Goal: Register for event/course

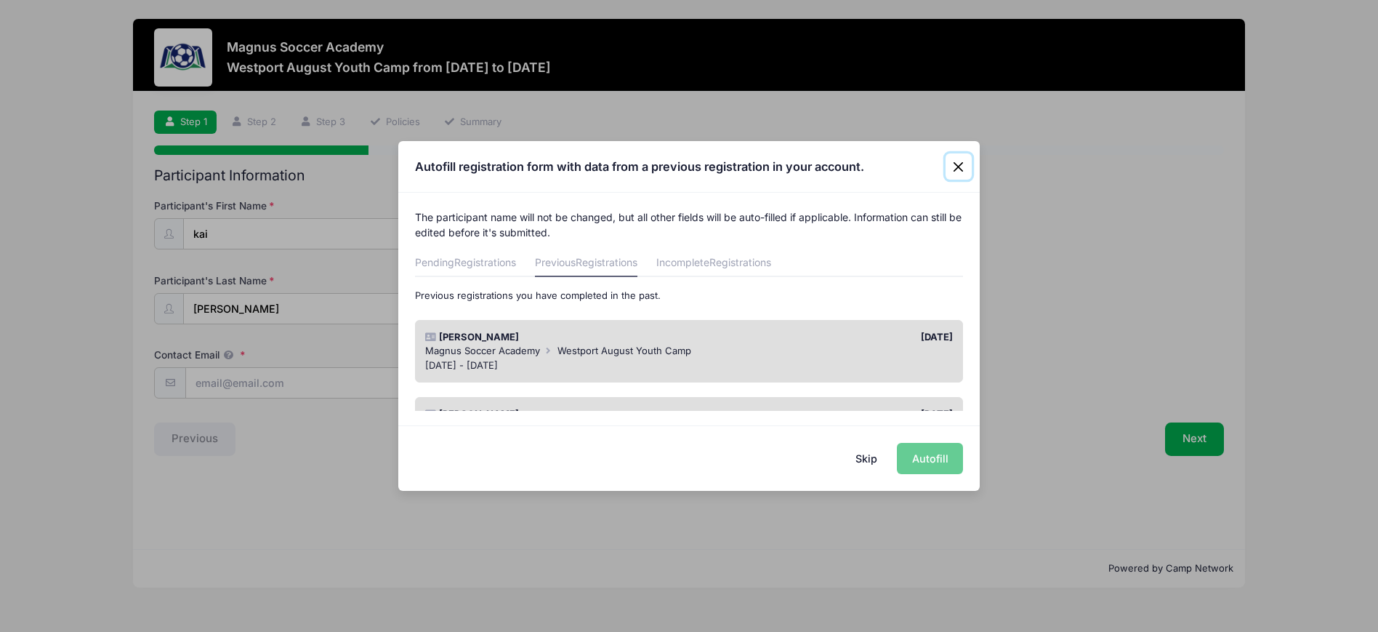
click at [959, 166] on button "Close" at bounding box center [958, 166] width 26 height 26
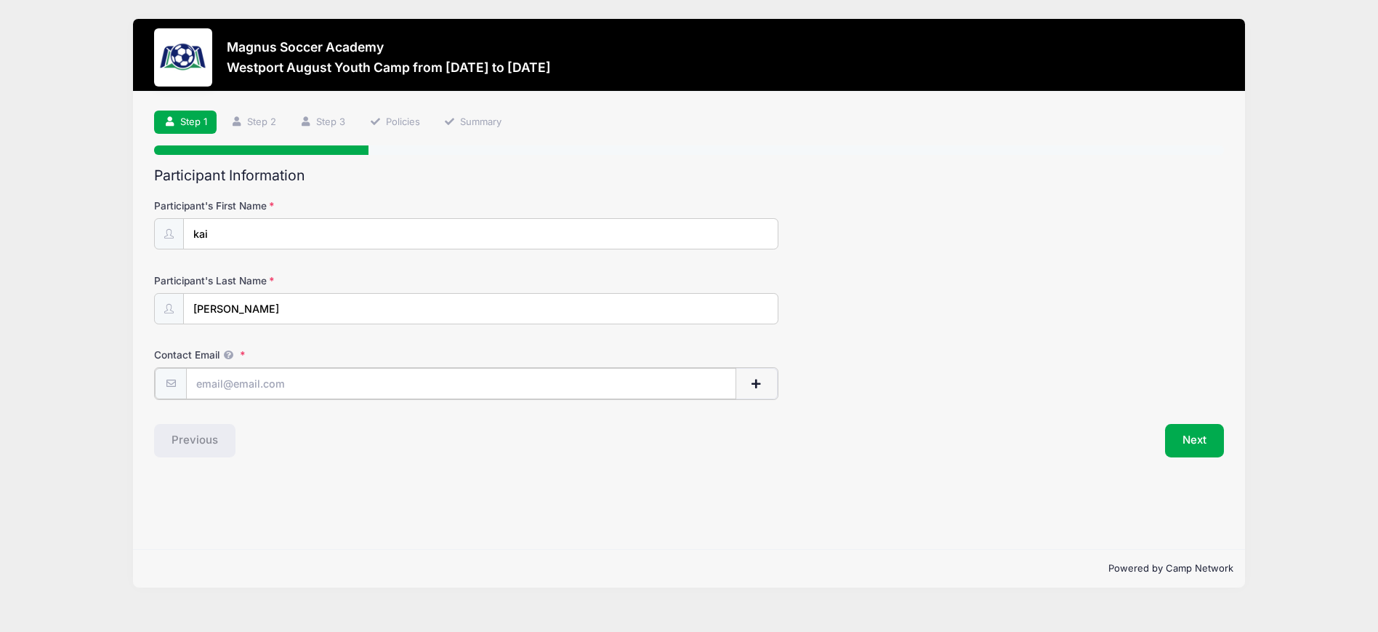
click at [295, 385] on input "Contact Email" at bounding box center [460, 383] width 549 height 31
type input "[EMAIL_ADDRESS][DOMAIN_NAME]"
click at [1187, 439] on button "Next" at bounding box center [1194, 438] width 59 height 33
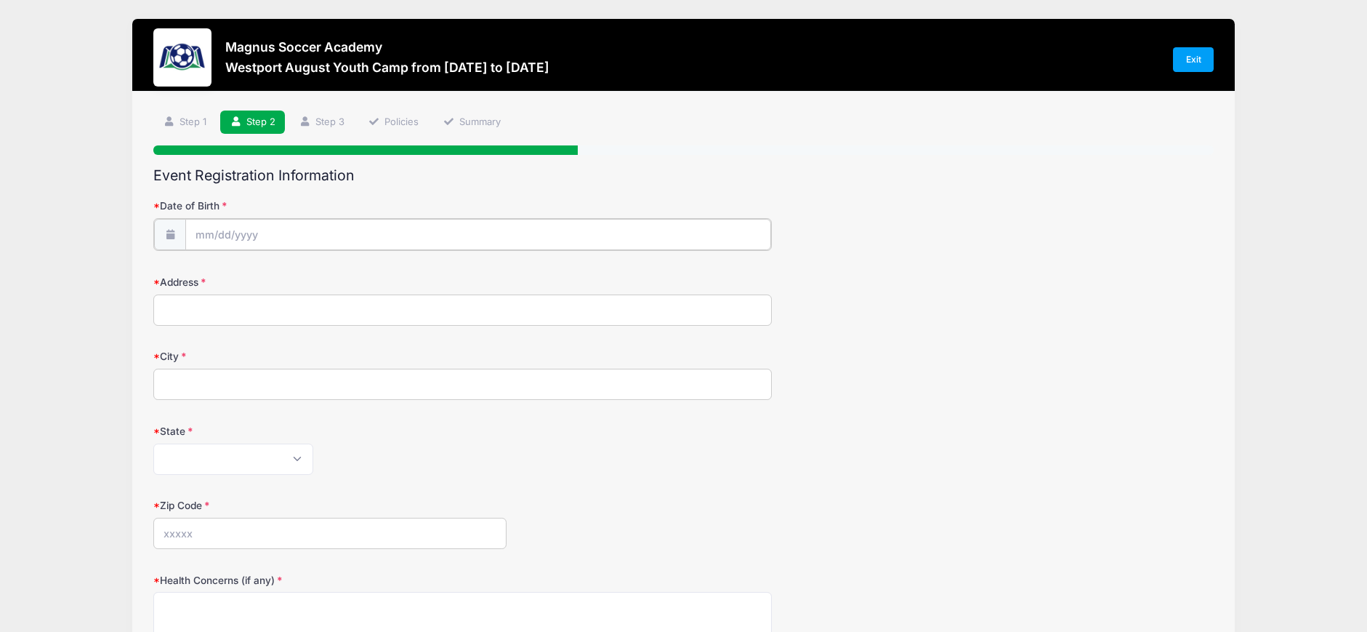
click at [199, 228] on input "Date of Birth" at bounding box center [478, 234] width 586 height 31
click at [198, 238] on input "Date of Birth" at bounding box center [478, 234] width 586 height 31
click at [578, 312] on input "Address" at bounding box center [462, 308] width 618 height 31
click at [202, 238] on input "Date of Birth" at bounding box center [478, 234] width 586 height 31
click at [209, 272] on icon at bounding box center [206, 273] width 9 height 9
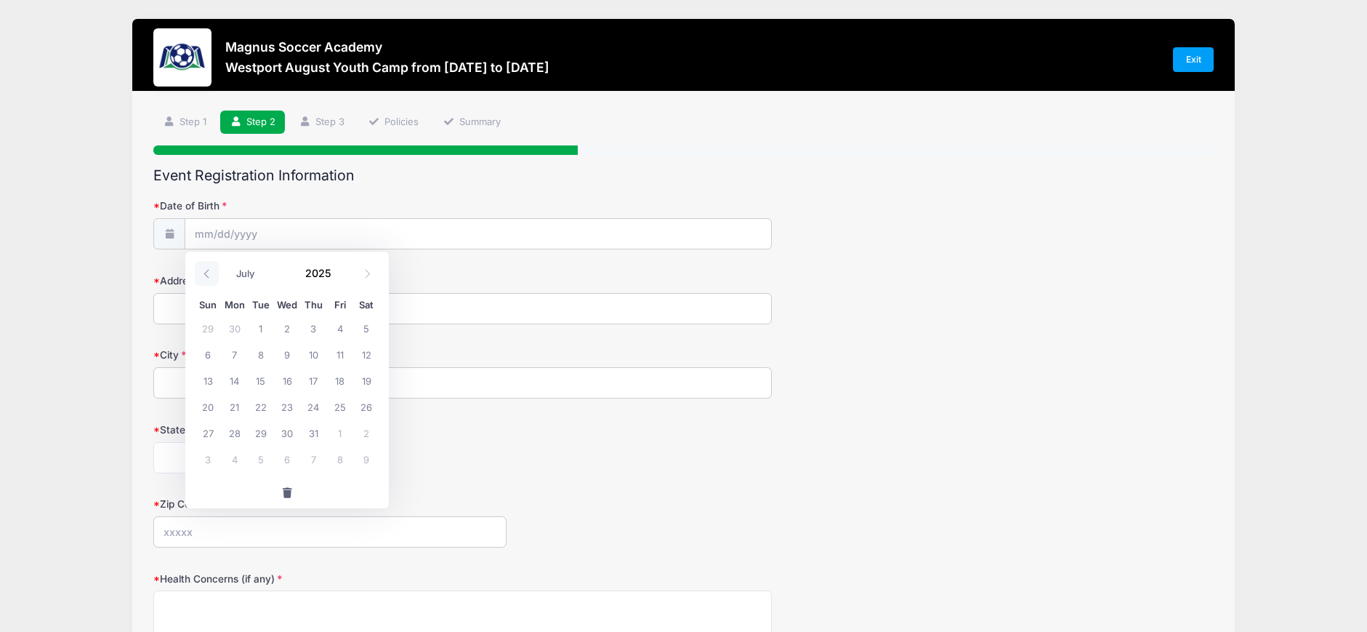
click at [209, 272] on icon at bounding box center [206, 273] width 9 height 9
select select "5"
click at [885, 246] on div "Date of Birth" at bounding box center [683, 223] width 1060 height 51
click at [235, 309] on input "Address" at bounding box center [462, 308] width 618 height 31
type input "[STREET_ADDRESS]"
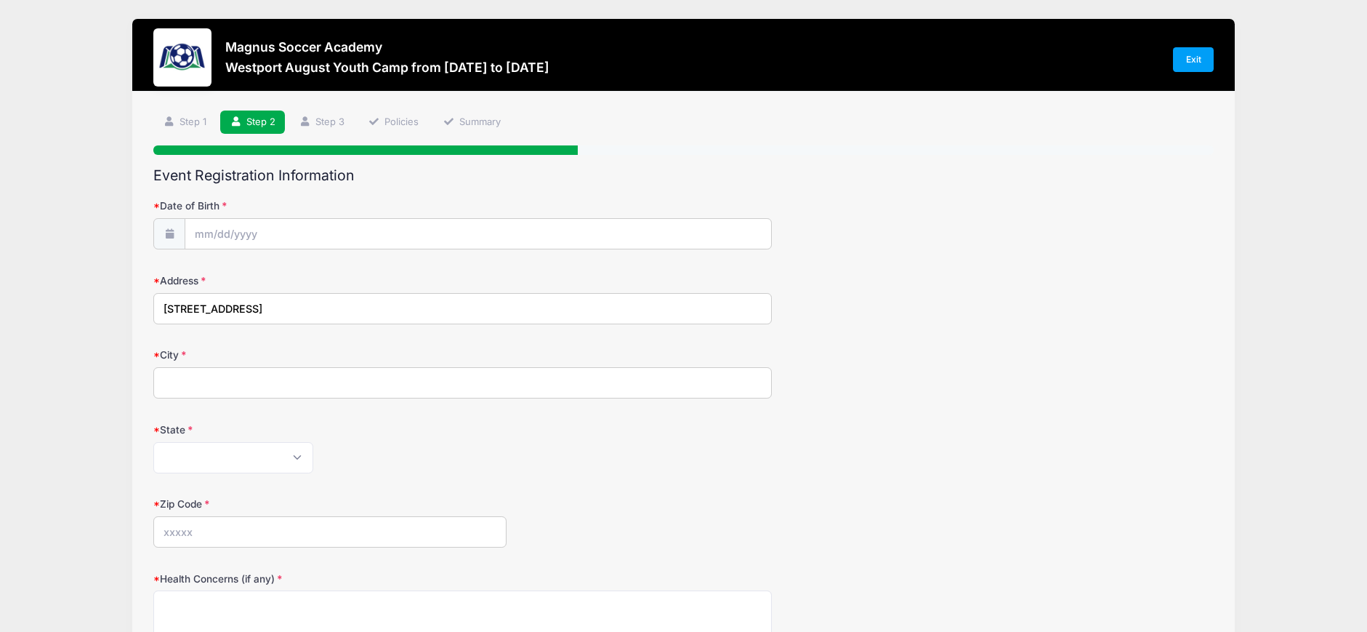
type input "Westport"
select select "CT"
type input "06880"
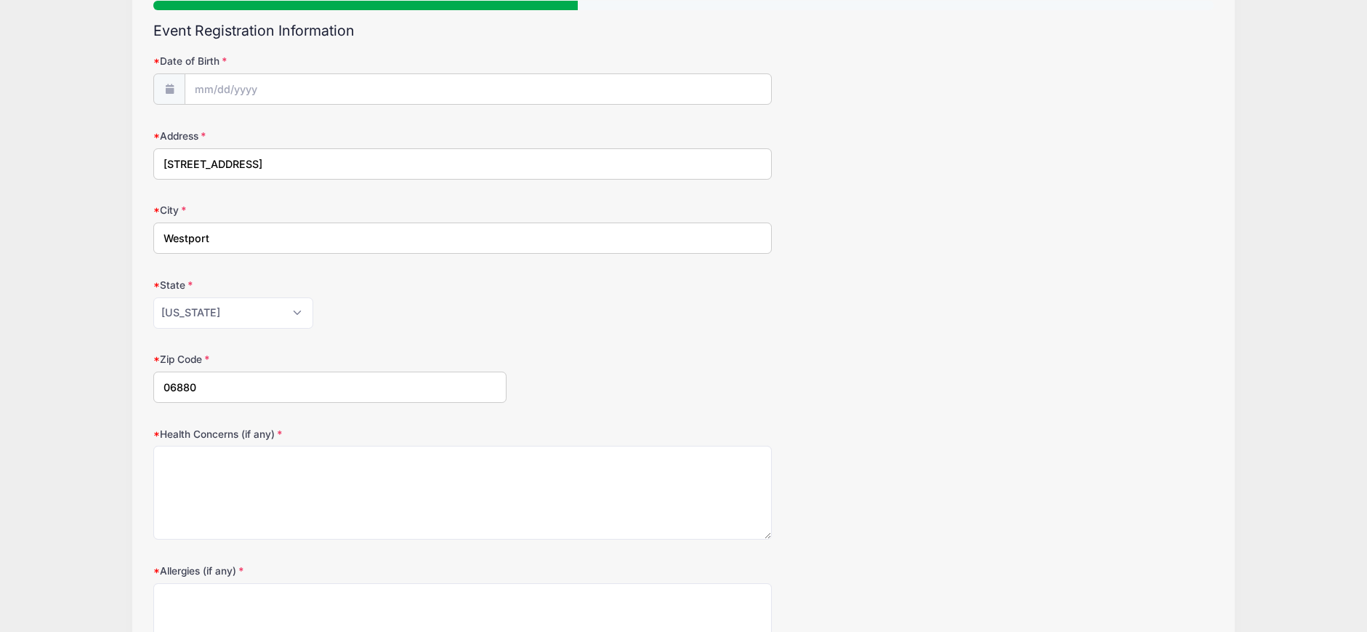
scroll to position [145, 0]
click at [266, 453] on textarea "Health Concerns (if any)" at bounding box center [462, 492] width 618 height 94
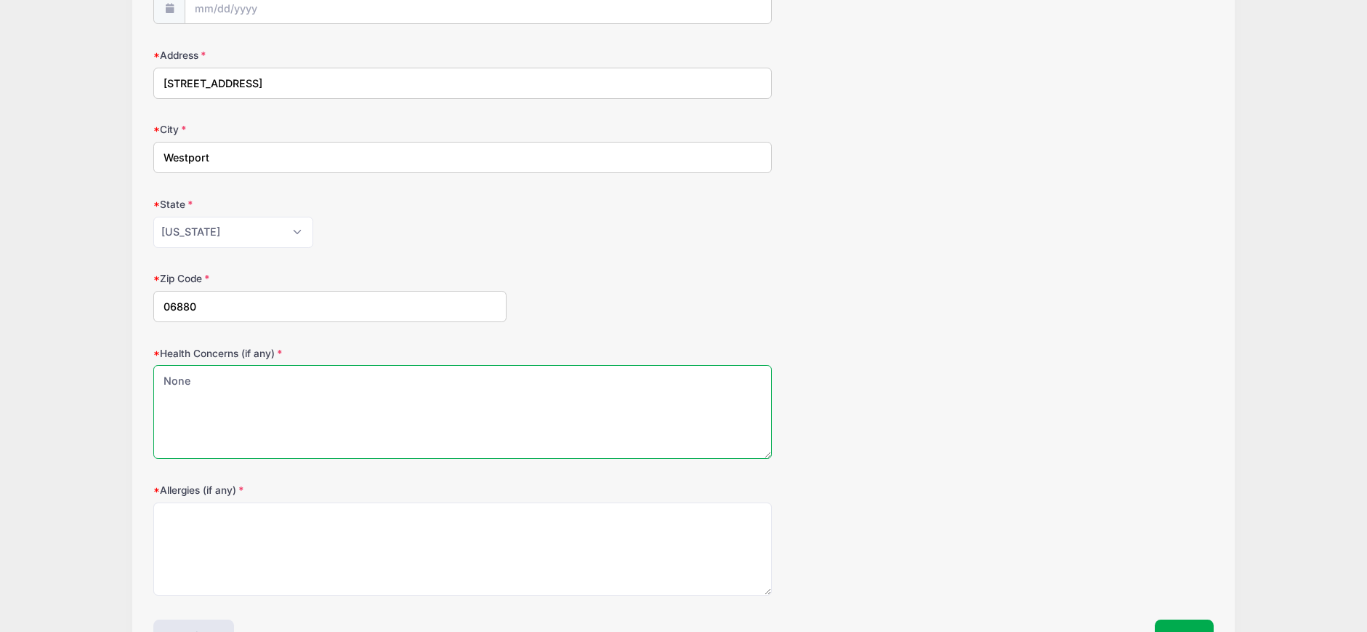
scroll to position [323, 0]
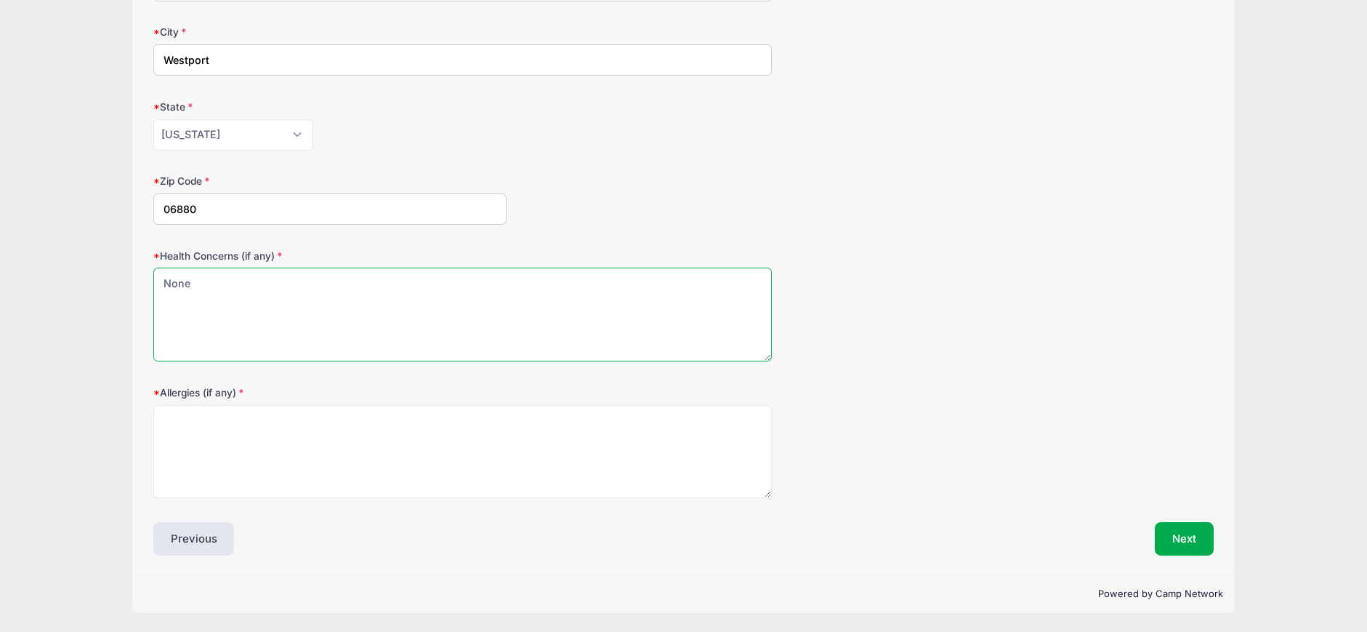
type textarea "None"
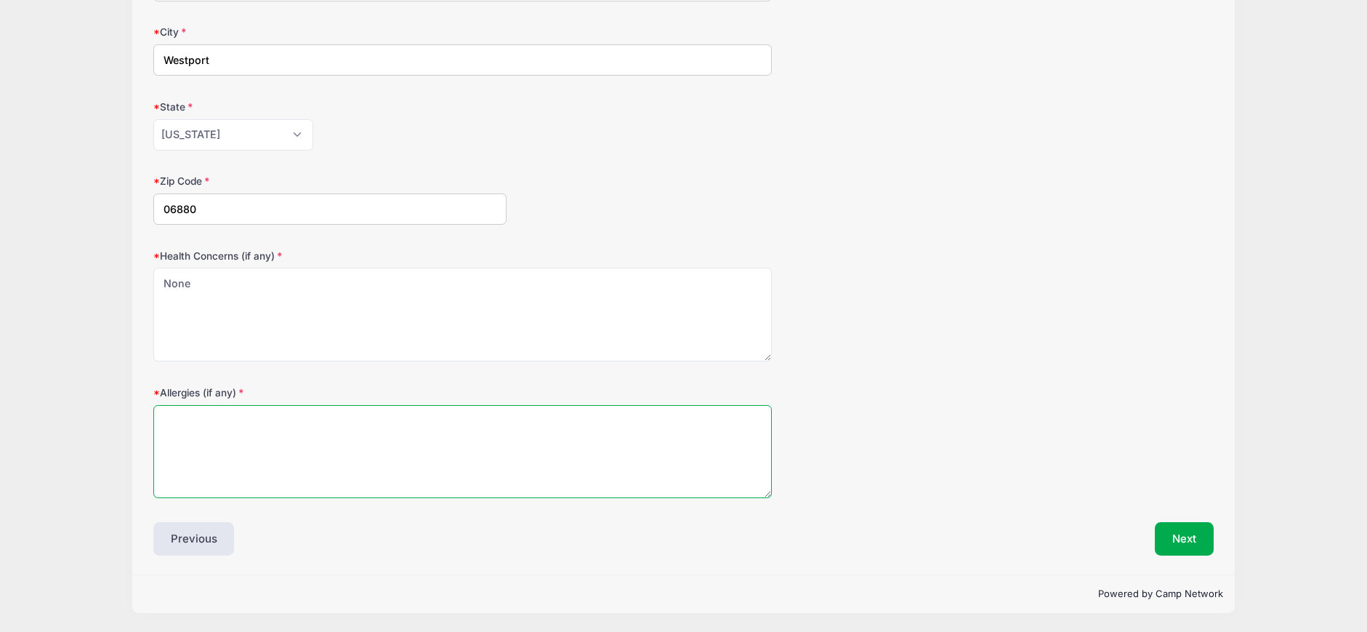
click at [237, 425] on textarea "Allergies (if any)" at bounding box center [462, 452] width 618 height 94
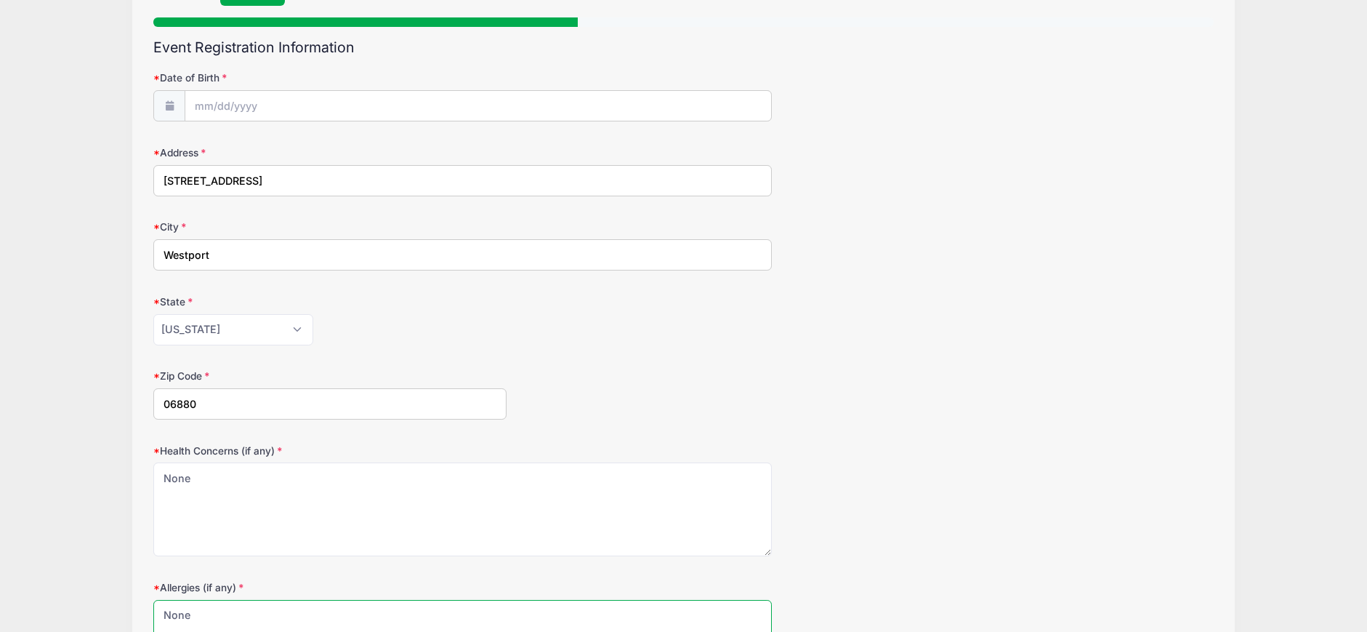
scroll to position [0, 0]
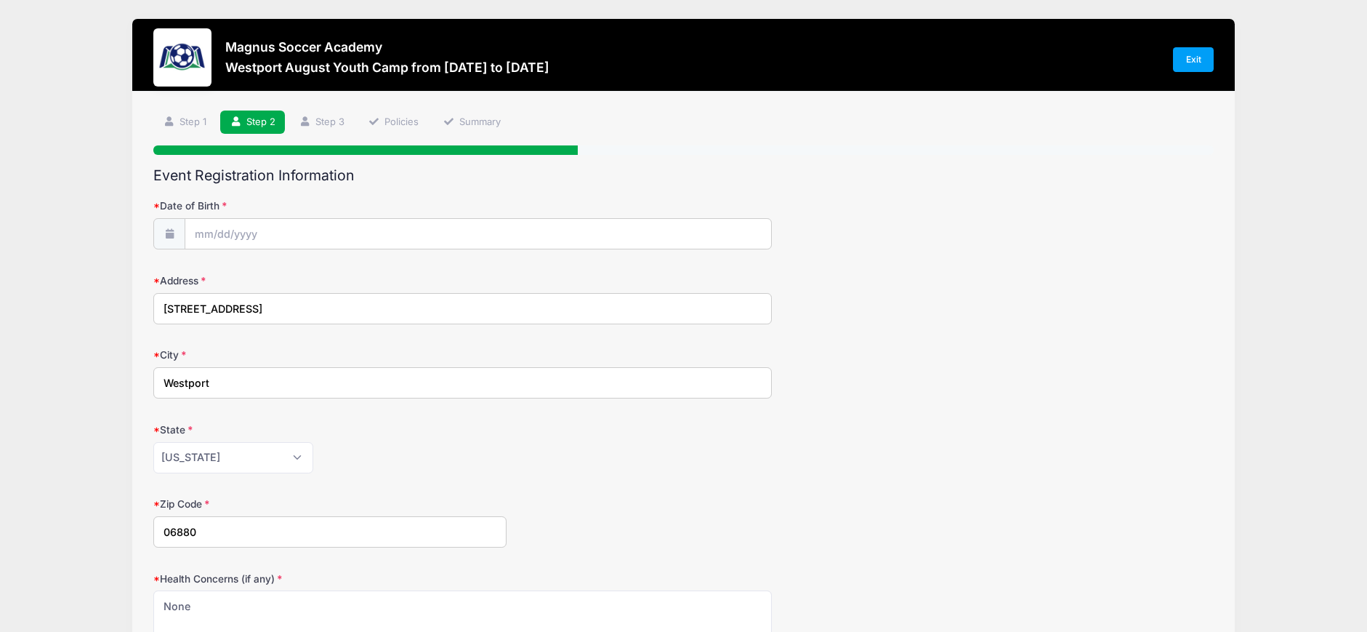
type textarea "None"
click at [173, 230] on icon at bounding box center [170, 233] width 12 height 9
click at [201, 235] on input "Date of Birth" at bounding box center [478, 234] width 586 height 31
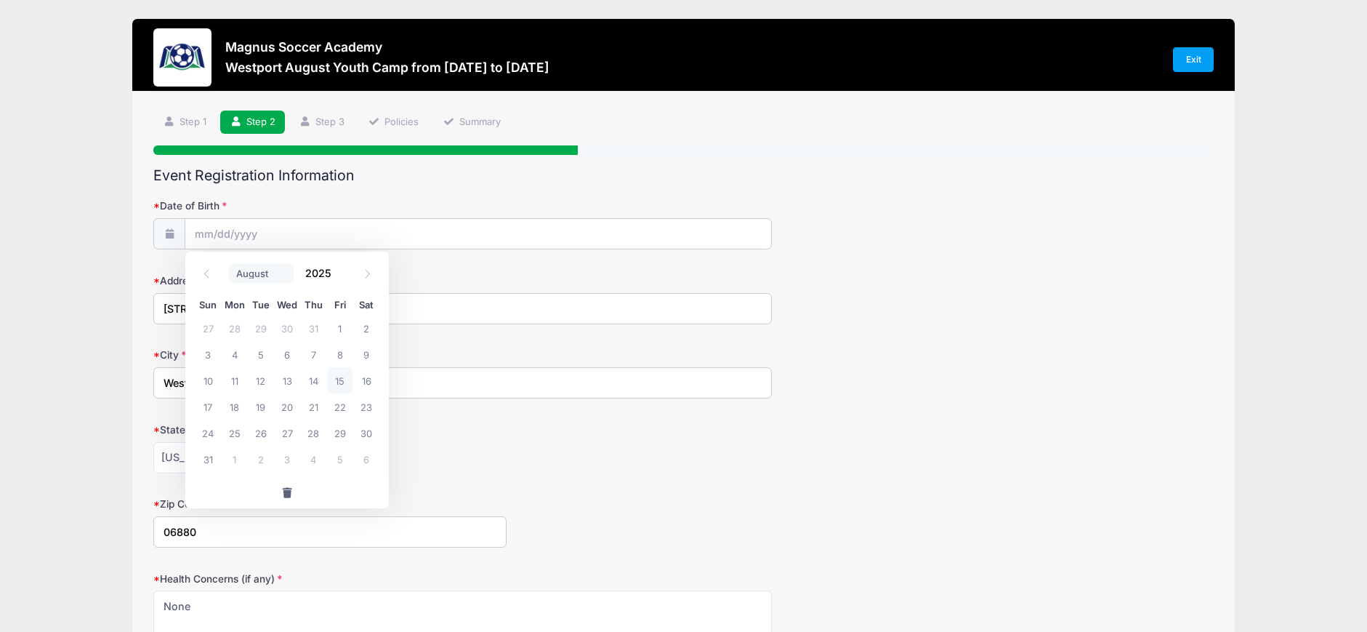
click at [255, 270] on select "January February March April May June July August September October November De…" at bounding box center [261, 273] width 65 height 19
select select "0"
click at [229, 264] on select "January February March April May June July August September October November De…" at bounding box center [261, 273] width 65 height 19
click at [288, 330] on span "1" at bounding box center [287, 328] width 26 height 26
type input "[DATE]"
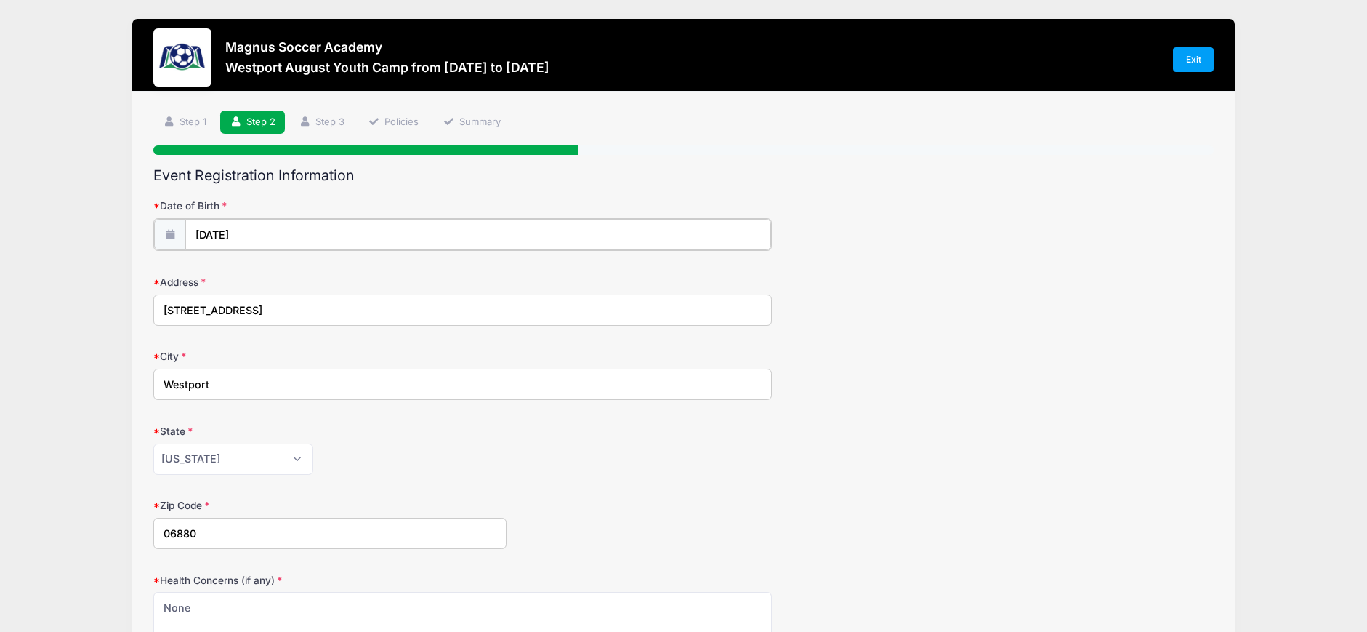
click at [242, 227] on input "[DATE]" at bounding box center [478, 234] width 586 height 31
click at [326, 270] on input "2025" at bounding box center [321, 273] width 47 height 22
click at [342, 277] on span at bounding box center [340, 278] width 10 height 11
click at [339, 278] on span at bounding box center [340, 278] width 10 height 11
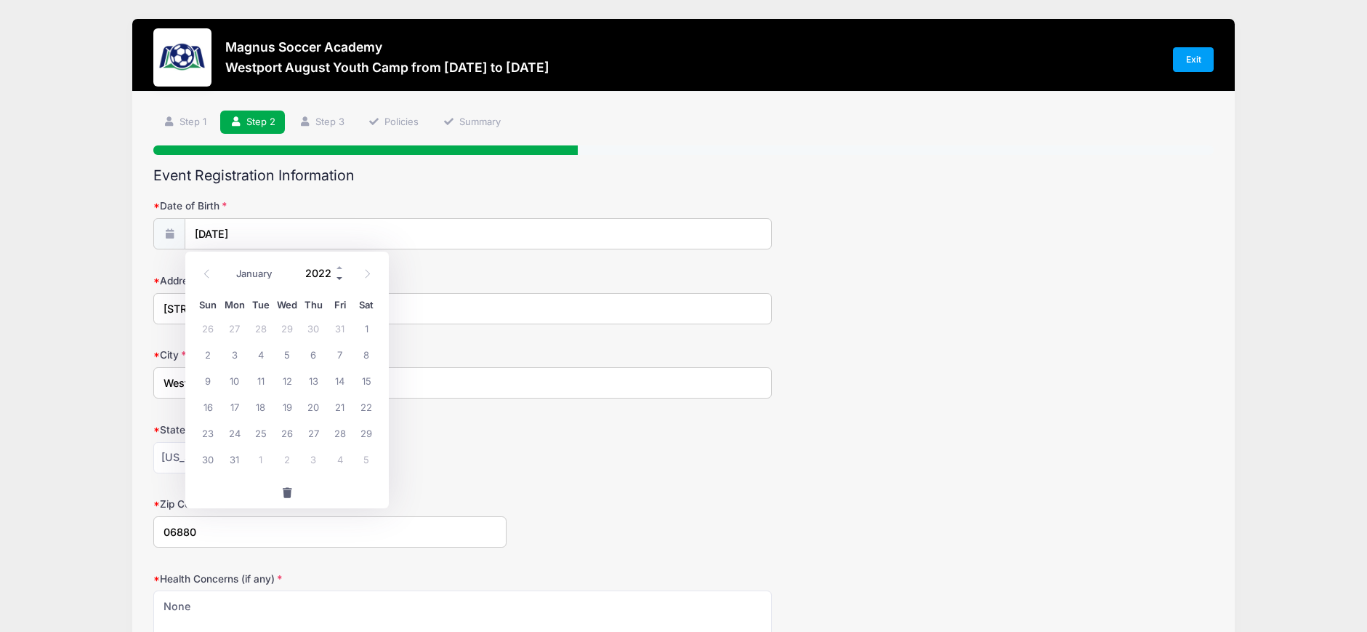
click at [339, 278] on span at bounding box center [340, 278] width 10 height 11
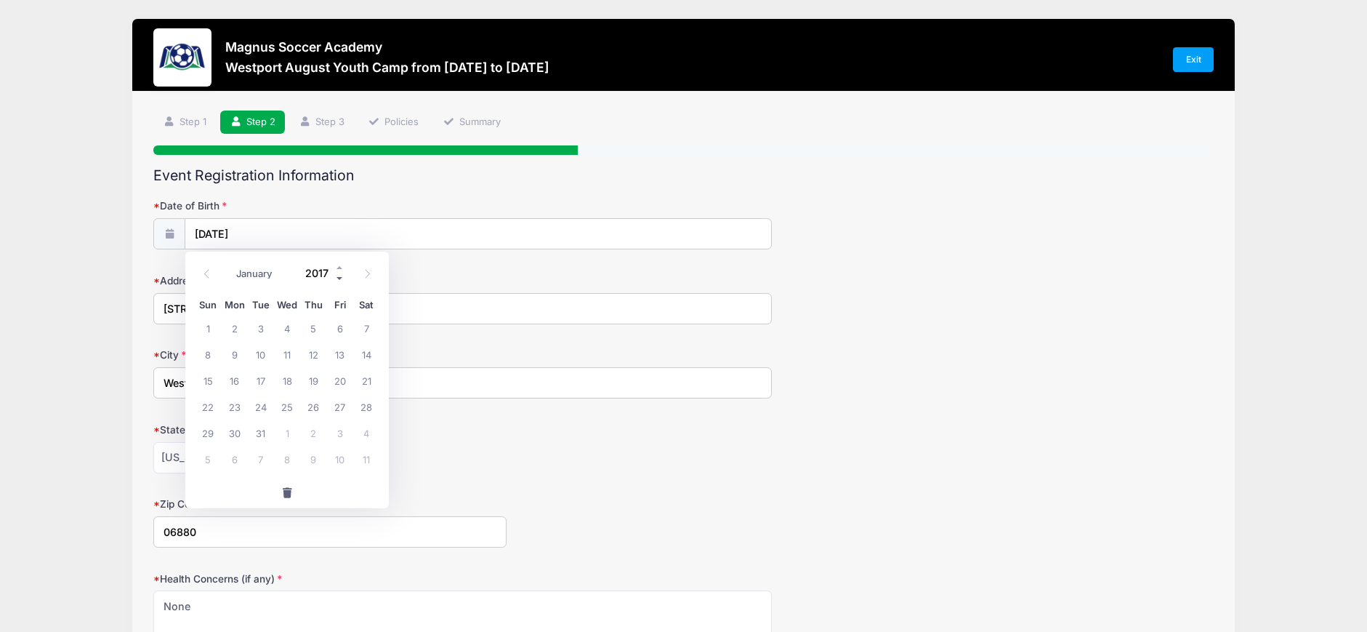
click at [339, 278] on span at bounding box center [340, 278] width 10 height 11
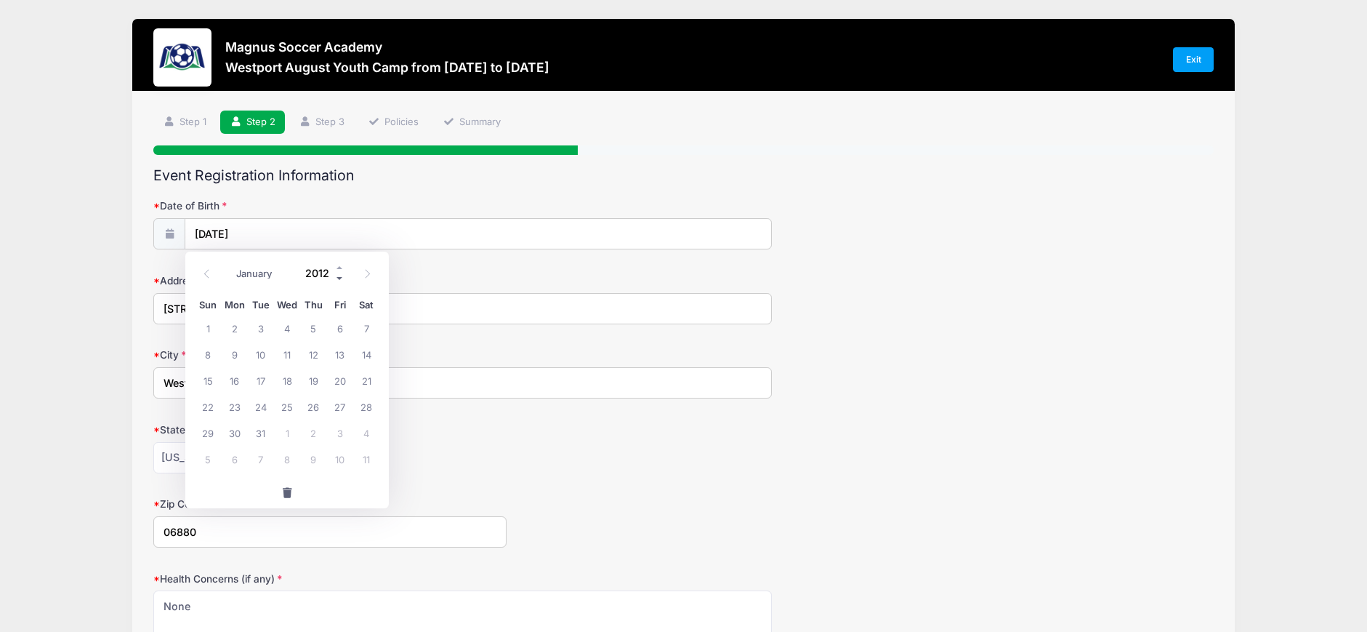
click at [339, 278] on span at bounding box center [340, 278] width 10 height 11
click at [410, 267] on form "Date of Birth [DATE] Address [STREET_ADDRESS] City [GEOGRAPHIC_DATA] State [US_…" at bounding box center [683, 509] width 1060 height 622
type input "2025"
click at [200, 237] on input "[DATE]" at bounding box center [478, 234] width 586 height 31
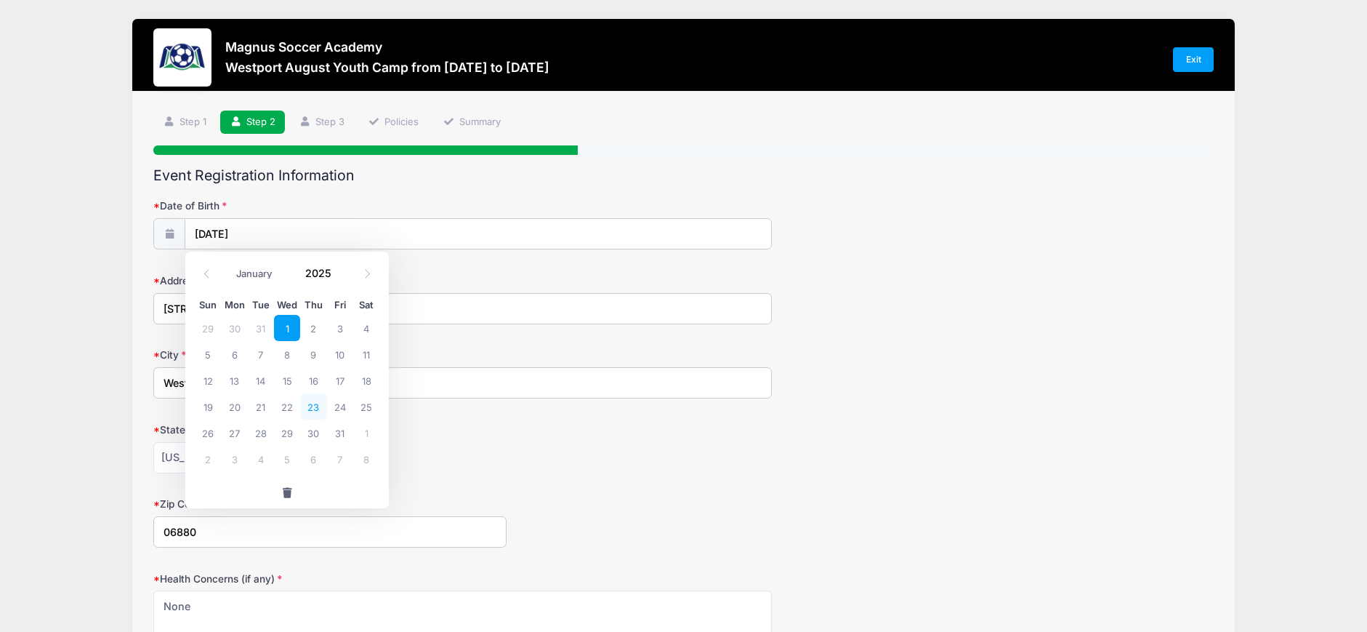
click at [312, 408] on span "23" at bounding box center [313, 406] width 26 height 26
type input "[DATE]"
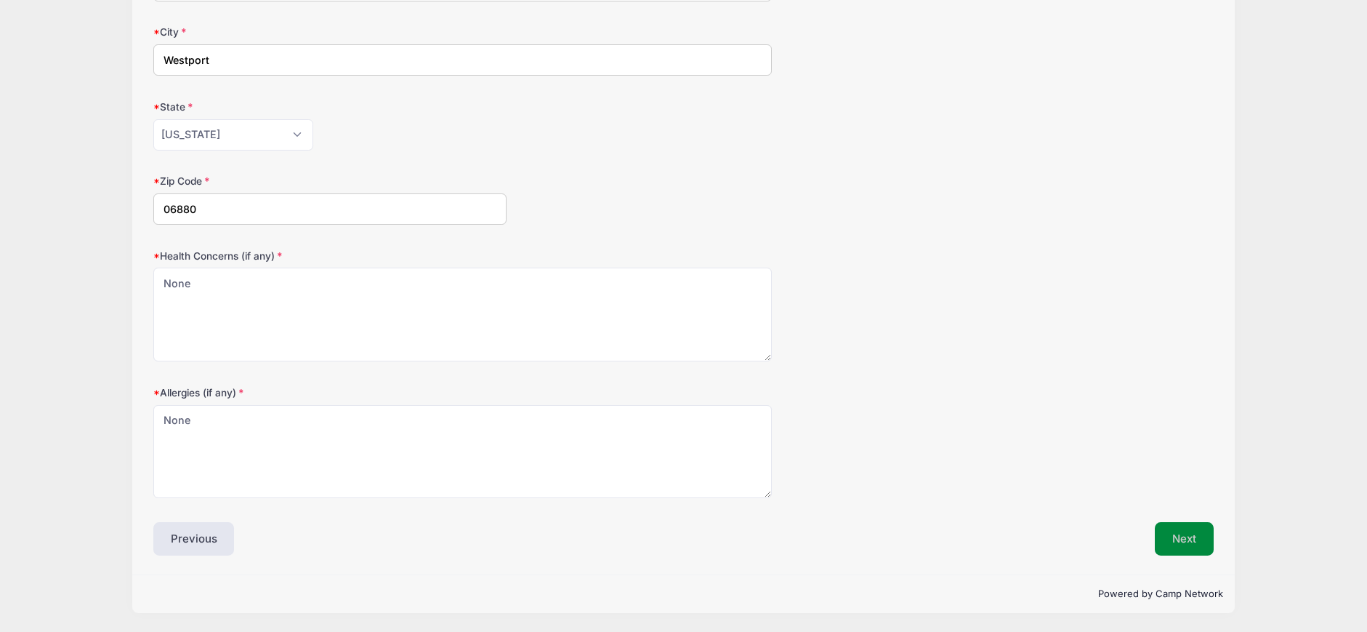
scroll to position [323, 0]
click at [1190, 536] on button "Next" at bounding box center [1184, 538] width 59 height 33
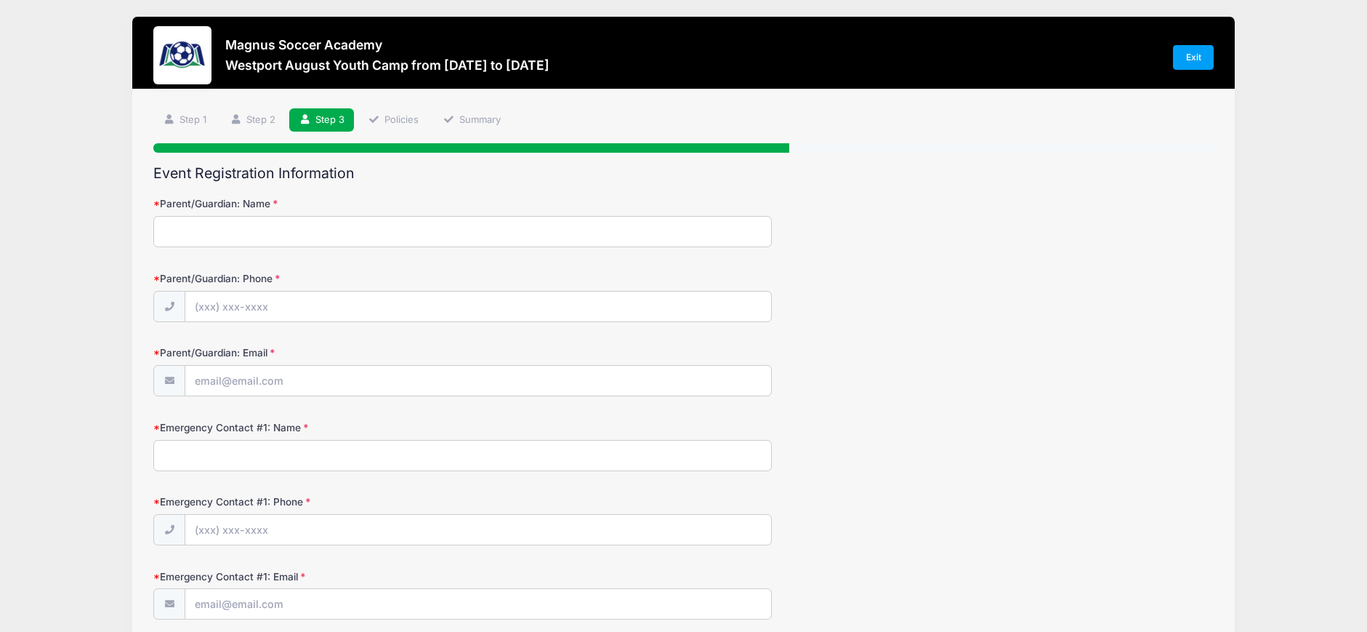
scroll to position [0, 0]
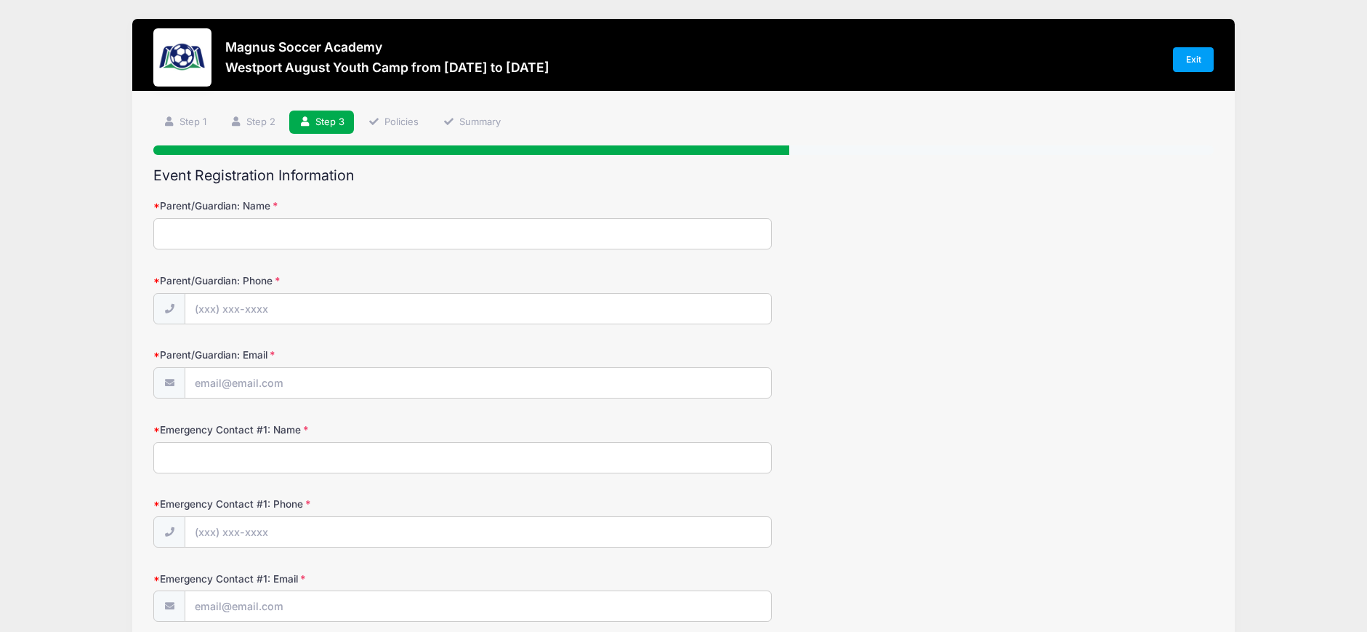
click at [372, 225] on input "Parent/Guardian: Name" at bounding box center [462, 233] width 618 height 31
type input "[PERSON_NAME]"
type input "[PHONE_NUMBER]"
type input "[EMAIL_ADDRESS][DOMAIN_NAME]"
type input "[PERSON_NAME]"
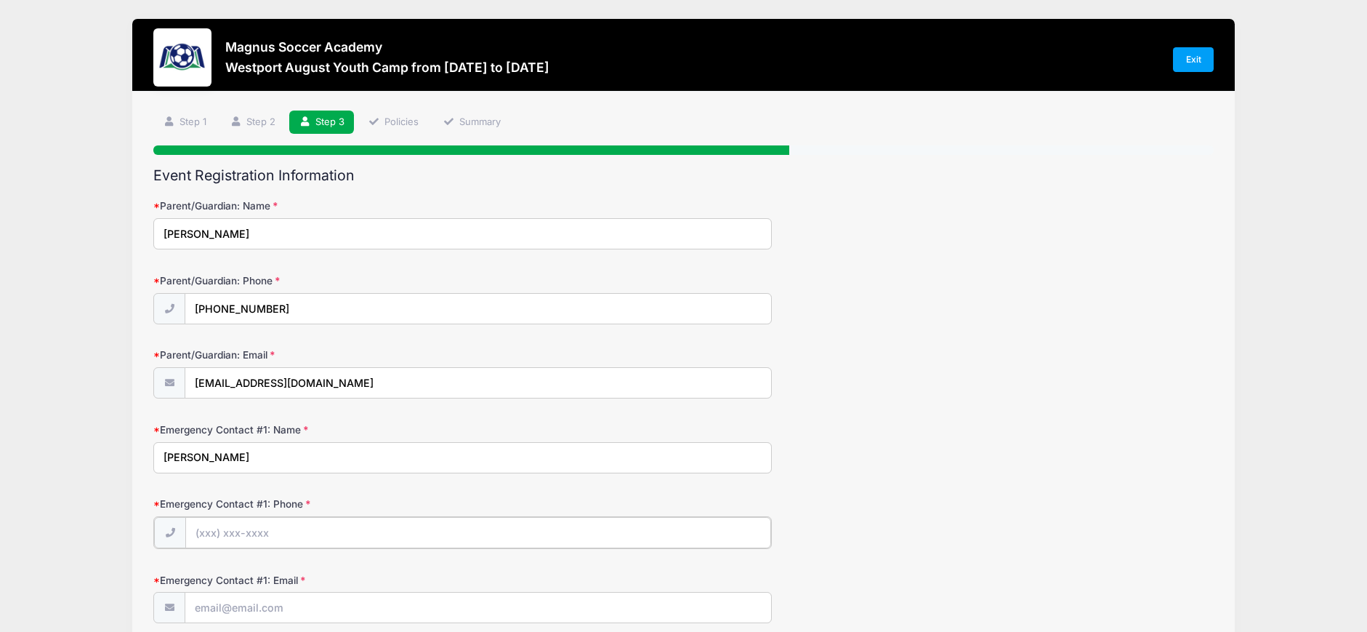
type input "[PHONE_NUMBER]"
type input "[EMAIL_ADDRESS][DOMAIN_NAME]"
type input "[PERSON_NAME]"
type input "[PHONE_NUMBER]"
type input "[EMAIL_ADDRESS][DOMAIN_NAME]"
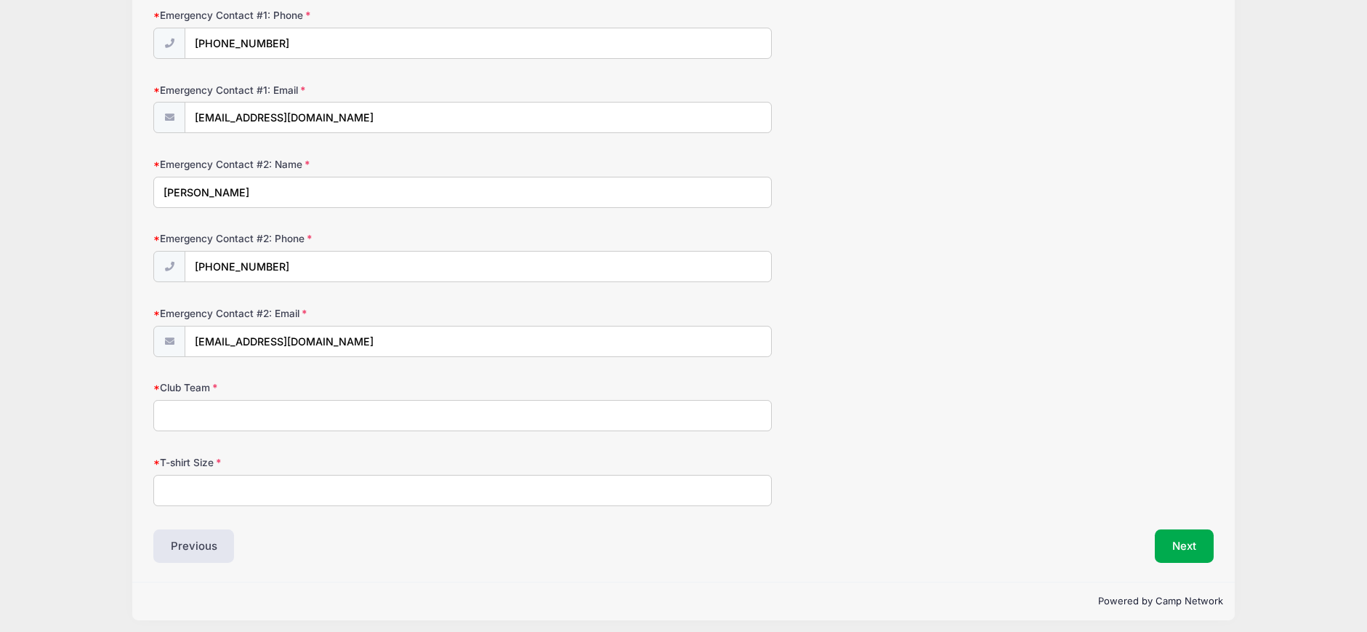
scroll to position [496, 0]
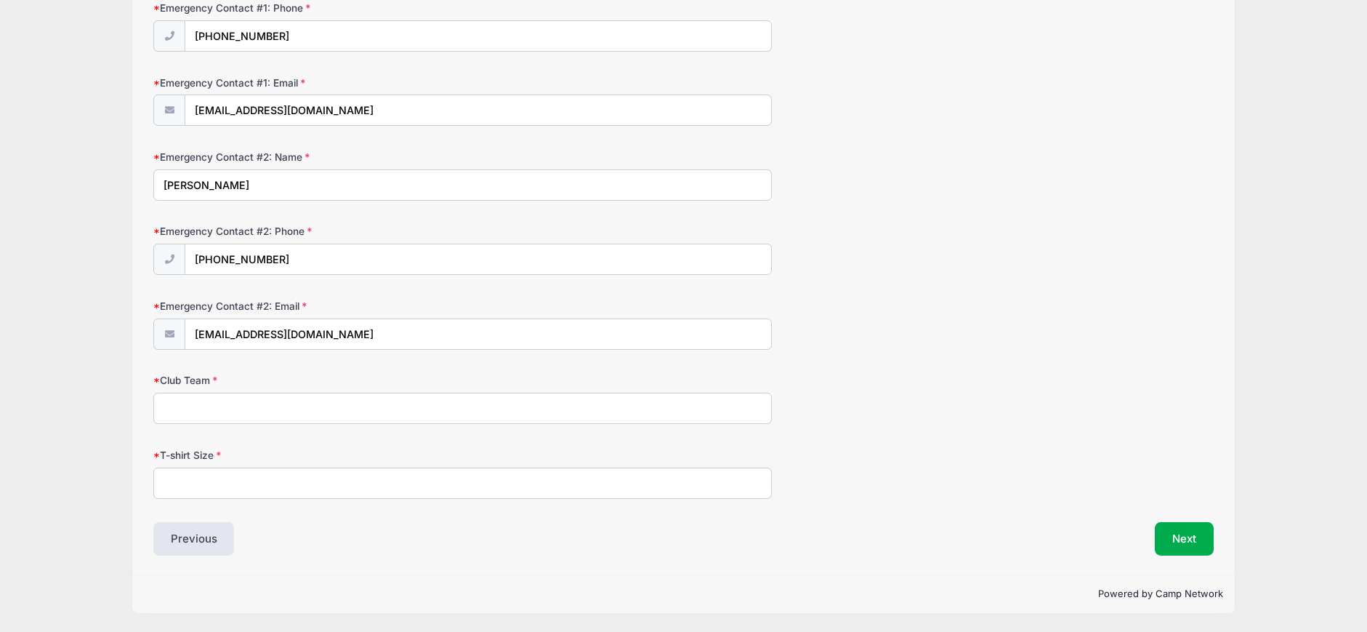
click at [296, 403] on input "Club Team" at bounding box center [462, 407] width 618 height 31
type input "CFC United - U16-2010 Boys ECNL"
click at [282, 483] on input "T-shirt Size" at bounding box center [462, 482] width 618 height 31
drag, startPoint x: 311, startPoint y: 483, endPoint x: 96, endPoint y: 498, distance: 215.7
click at [96, 498] on div "Magnus Soccer Academy Westport August Youth Camp from [DATE] to [DATE] Exit Ste…" at bounding box center [683, 67] width 1323 height 1127
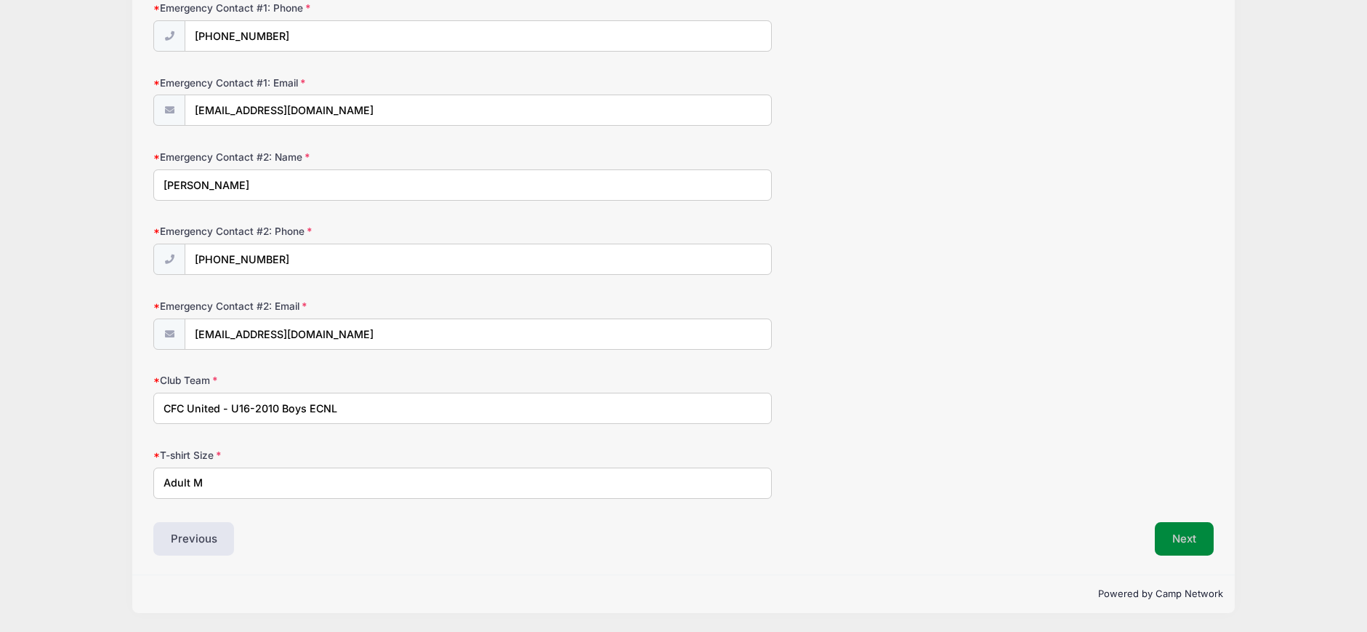
type input "Adult M"
click at [1180, 539] on button "Next" at bounding box center [1184, 538] width 59 height 33
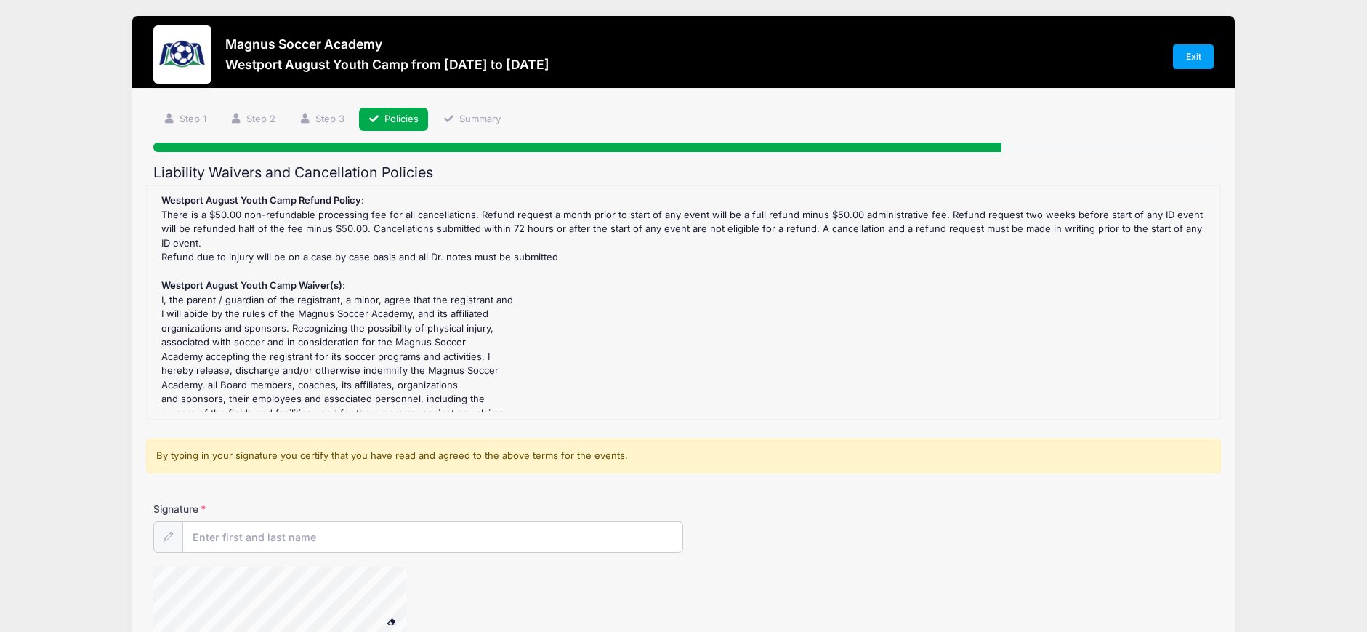
scroll to position [0, 0]
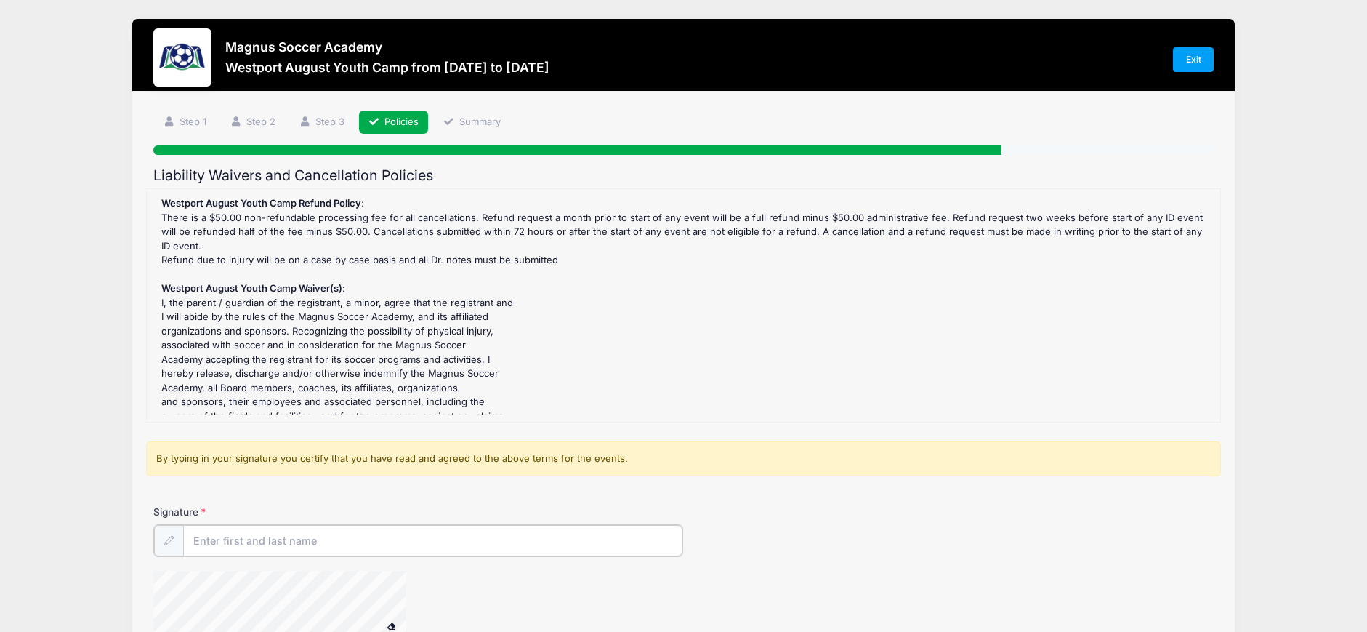
click at [276, 540] on input "Signature" at bounding box center [433, 540] width 500 height 31
type input "[PERSON_NAME]"
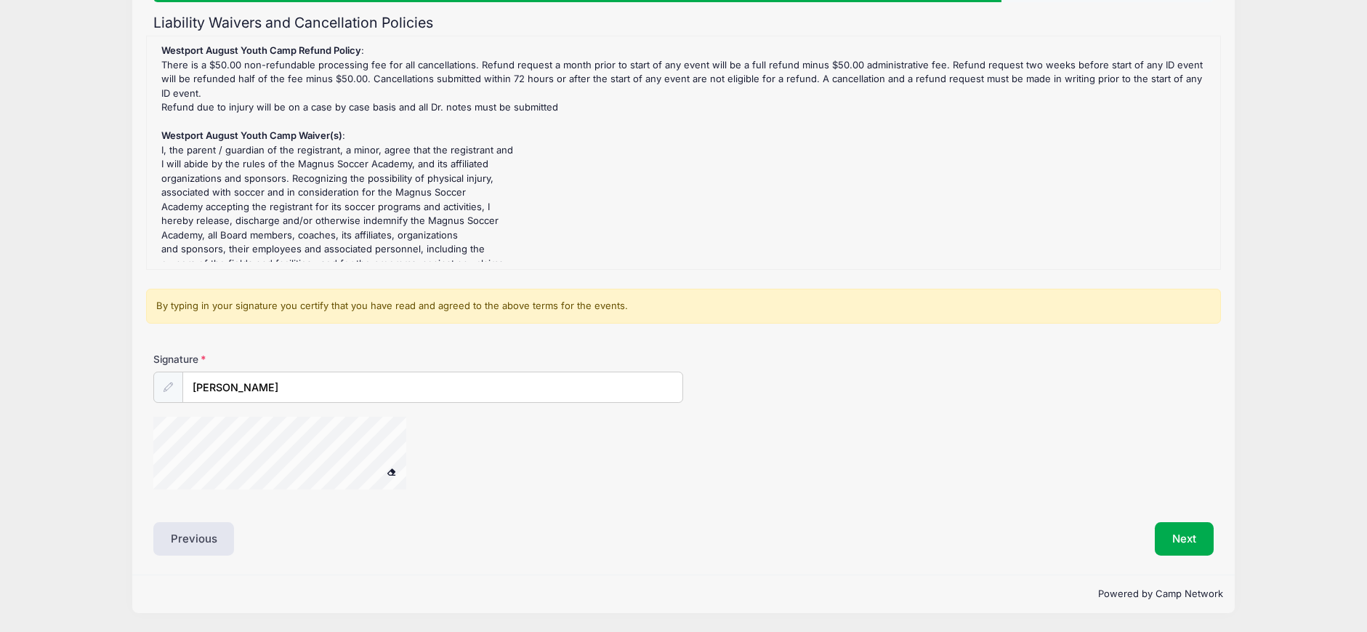
scroll to position [153, 0]
click at [266, 444] on div "Signature [PERSON_NAME]" at bounding box center [683, 427] width 1075 height 151
click at [1181, 533] on button "Next" at bounding box center [1184, 538] width 59 height 33
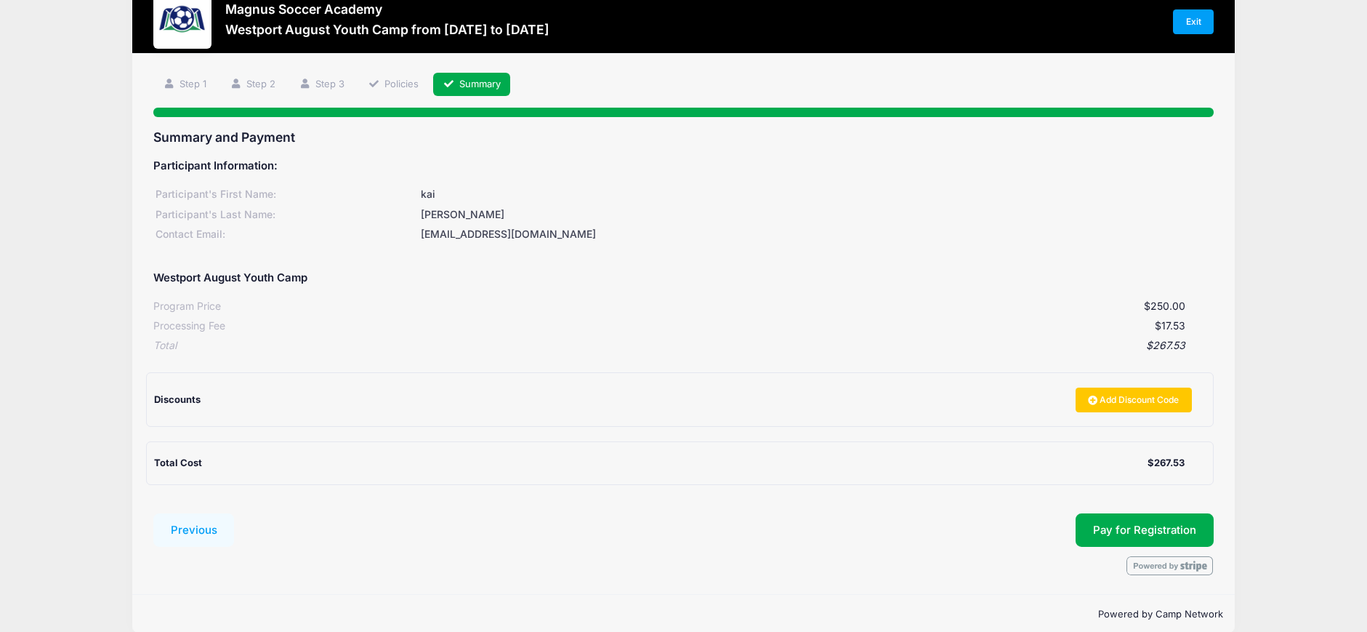
scroll to position [57, 0]
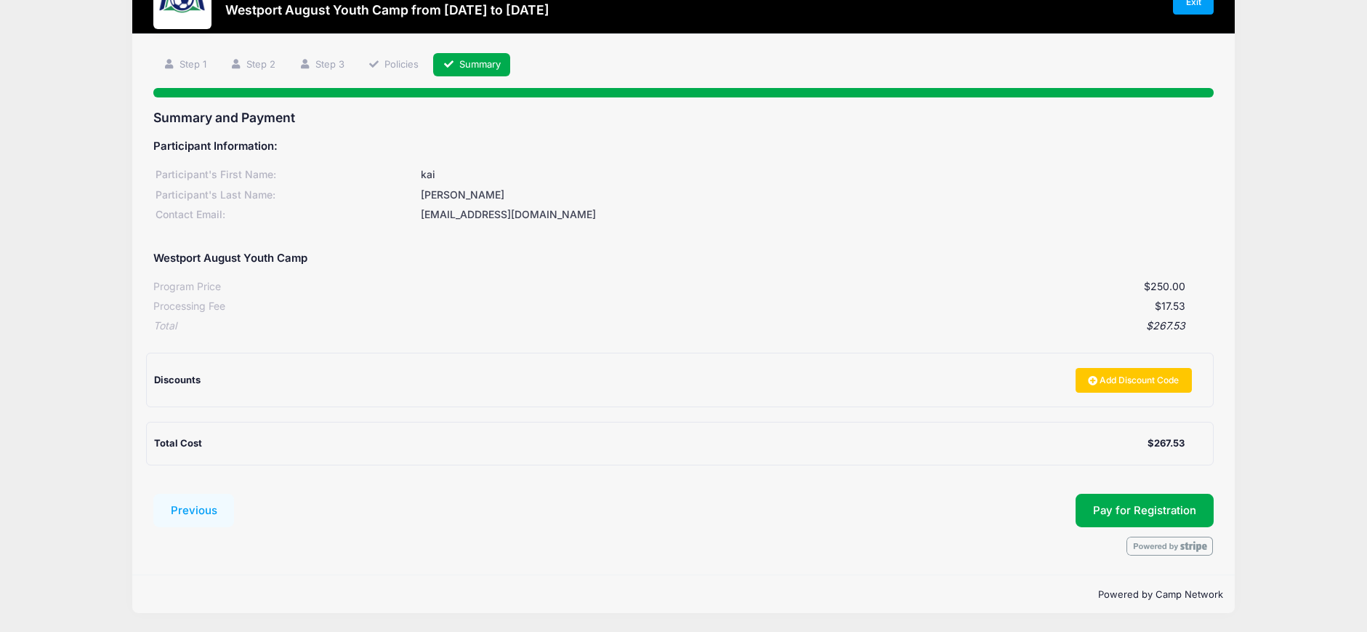
click at [235, 383] on div "Discounts" at bounding box center [610, 380] width 912 height 15
click at [1174, 509] on span "Pay for Registration" at bounding box center [1144, 510] width 103 height 13
